Goal: Book appointment/travel/reservation

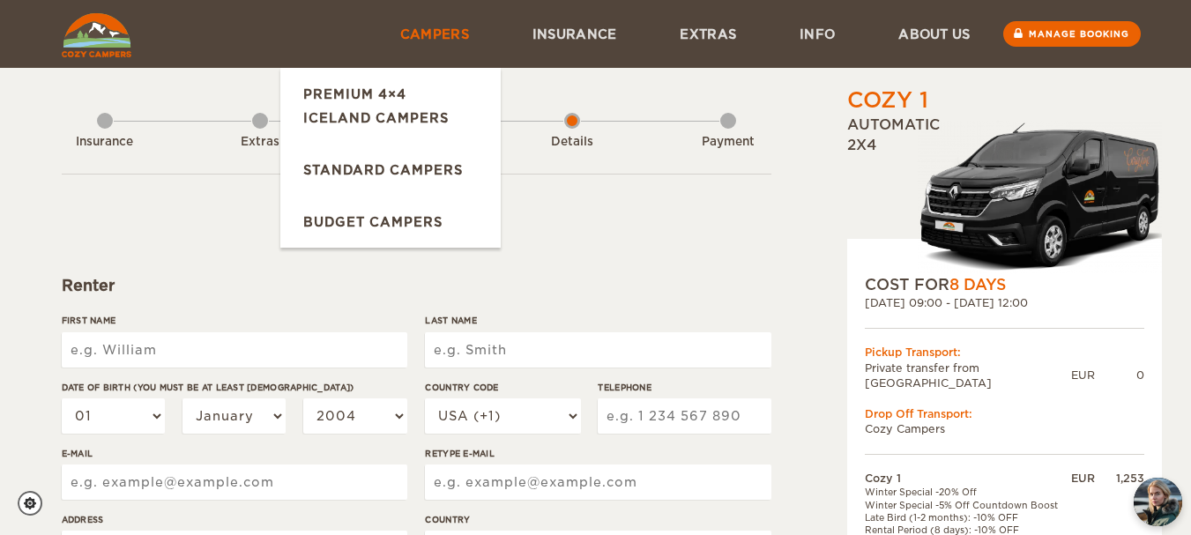
click at [431, 26] on link "Campers" at bounding box center [435, 34] width 132 height 68
